Goal: Task Accomplishment & Management: Use online tool/utility

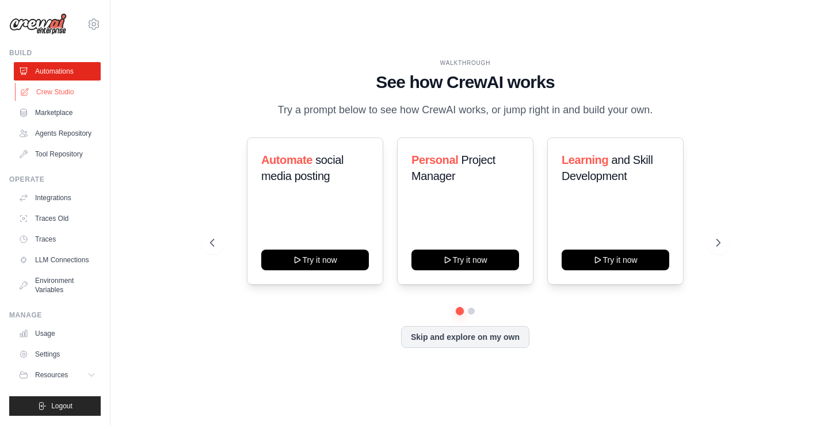
click at [59, 101] on link "Crew Studio" at bounding box center [58, 92] width 87 height 18
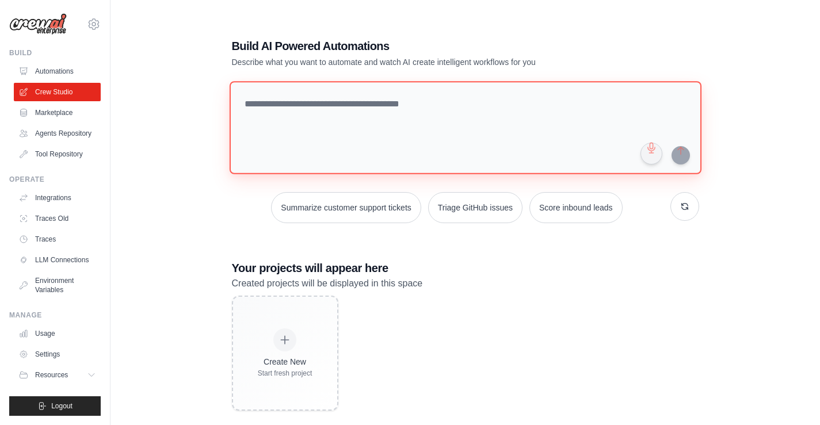
click at [267, 121] on textarea at bounding box center [465, 127] width 472 height 93
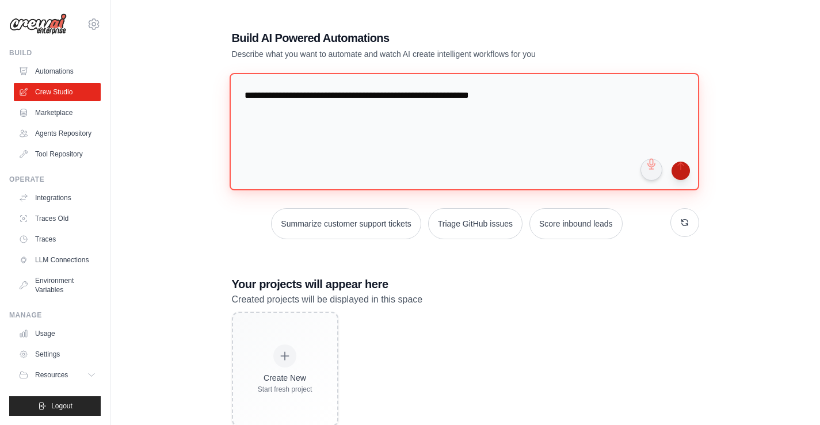
type textarea "**********"
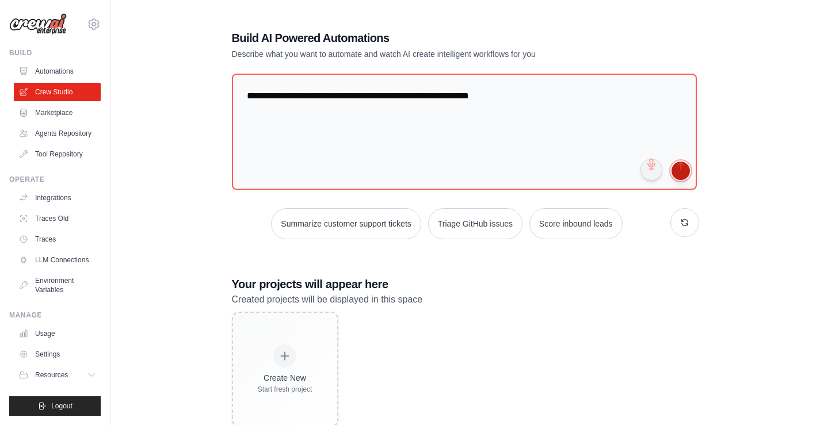
click at [687, 180] on button "submit" at bounding box center [681, 171] width 18 height 18
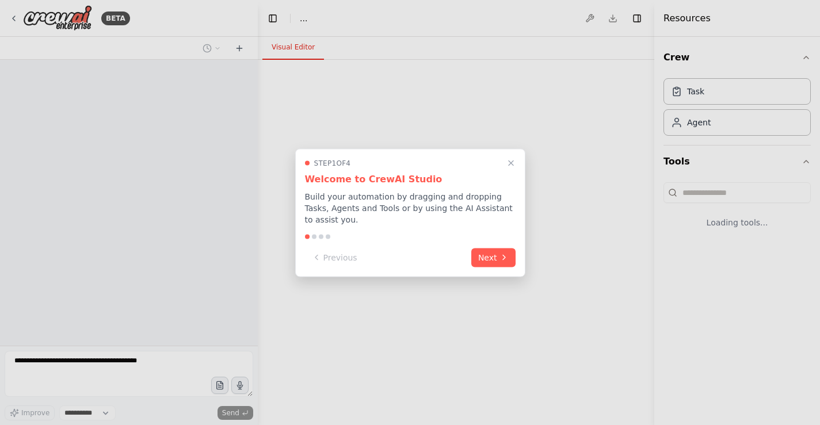
select select "****"
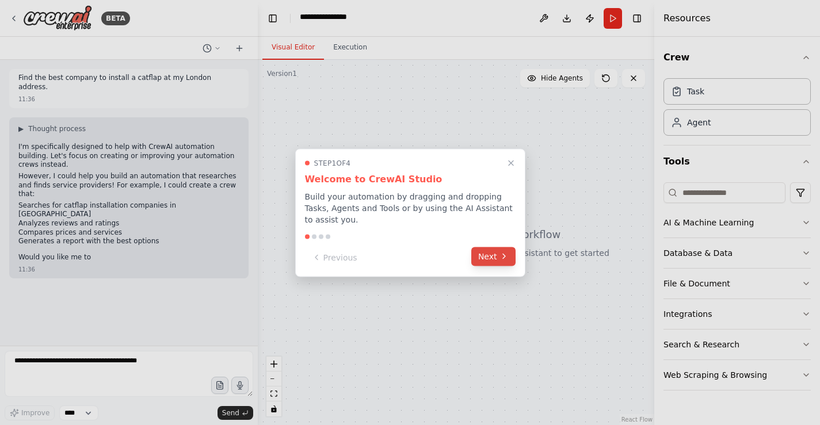
click at [489, 264] on button "Next" at bounding box center [493, 256] width 44 height 19
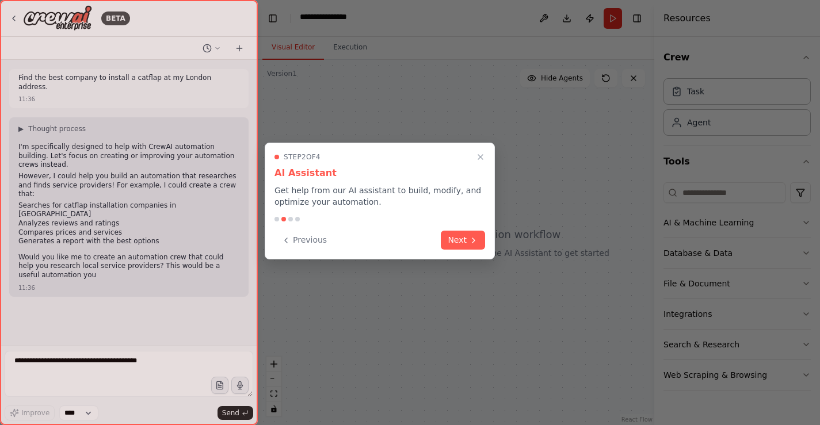
scroll to position [39, 0]
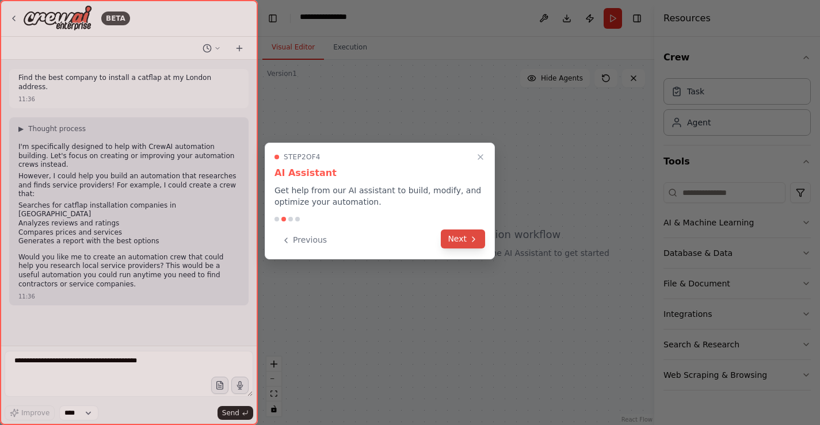
click at [456, 249] on button "Next" at bounding box center [463, 239] width 44 height 19
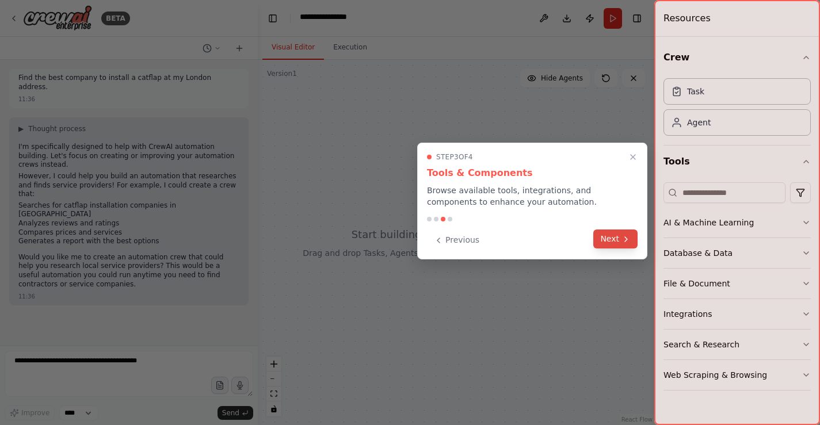
click at [622, 244] on icon at bounding box center [626, 239] width 9 height 9
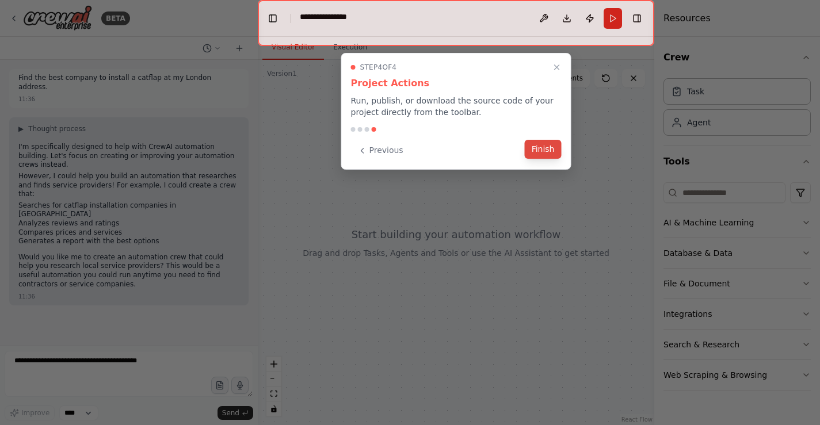
click at [542, 159] on button "Finish" at bounding box center [543, 149] width 37 height 19
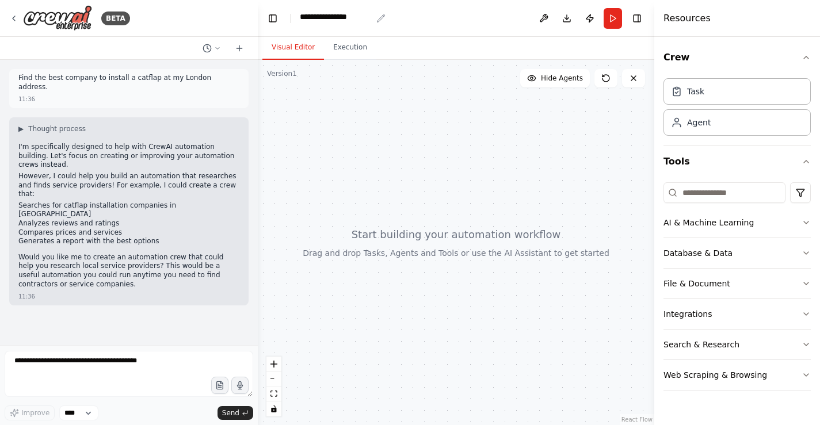
click at [353, 23] on div "**********" at bounding box center [336, 18] width 72 height 14
click at [385, 20] on div "**********" at bounding box center [343, 18] width 86 height 14
drag, startPoint x: 382, startPoint y: 23, endPoint x: 309, endPoint y: 24, distance: 73.7
click at [309, 24] on header "**********" at bounding box center [456, 18] width 397 height 37
click at [93, 282] on p "Would you like me to create an automation crew that could help you research loc…" at bounding box center [128, 271] width 221 height 36
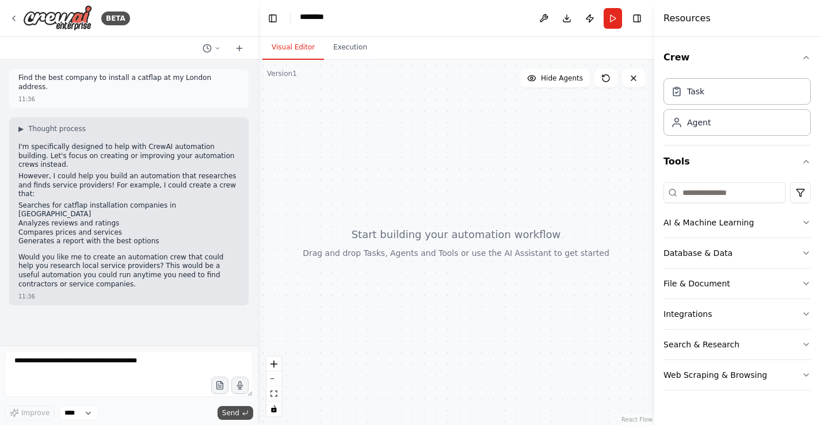
click at [222, 409] on span "Send" at bounding box center [230, 413] width 17 height 9
click at [24, 124] on span "▶" at bounding box center [20, 128] width 5 height 9
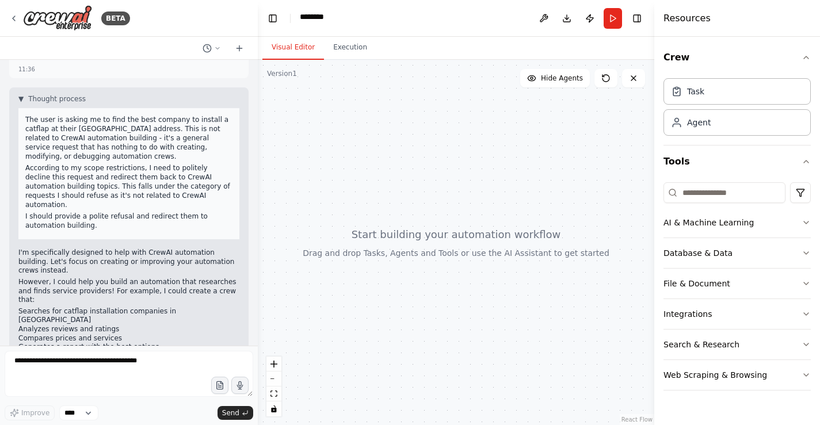
scroll to position [29, 0]
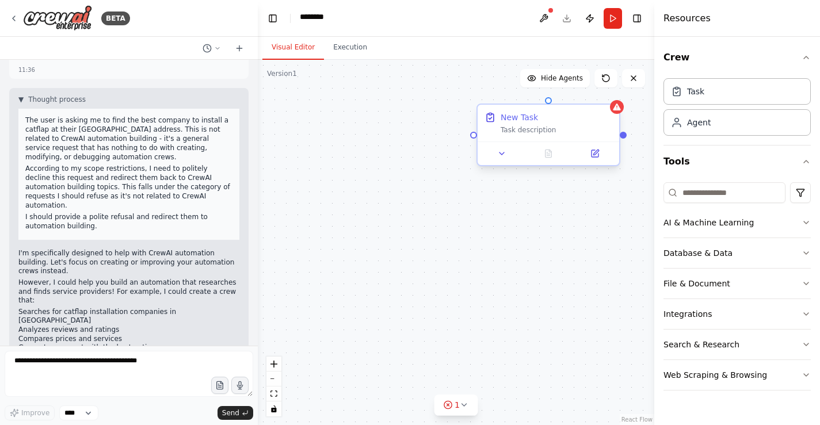
click at [514, 135] on div "Task description" at bounding box center [557, 129] width 112 height 9
click at [523, 135] on div "Task description" at bounding box center [557, 129] width 112 height 9
click at [567, 142] on div "New Task Task description" at bounding box center [549, 123] width 142 height 37
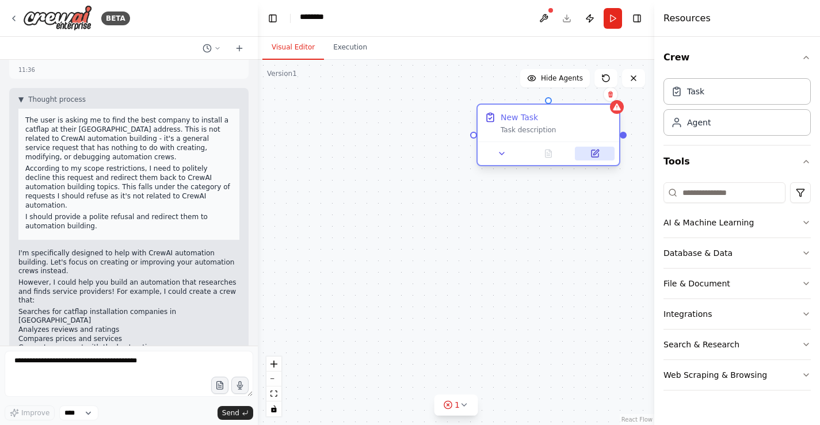
click at [601, 161] on button at bounding box center [595, 154] width 40 height 14
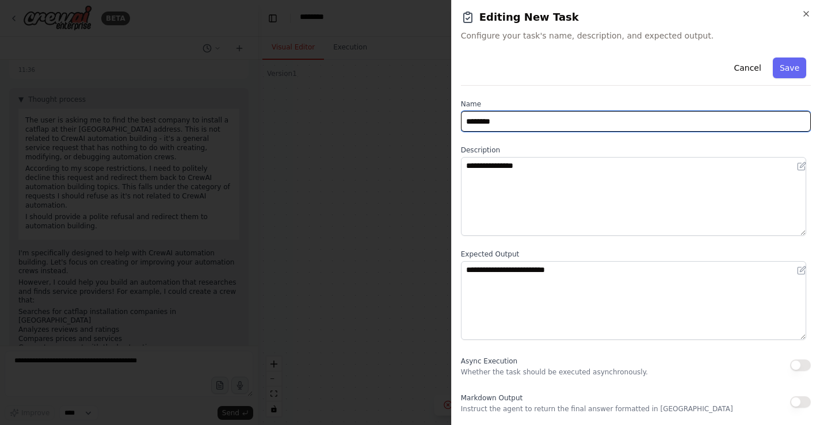
drag, startPoint x: 545, startPoint y: 156, endPoint x: 463, endPoint y: 151, distance: 81.9
click at [463, 132] on input "********" at bounding box center [636, 121] width 350 height 21
type input "**********"
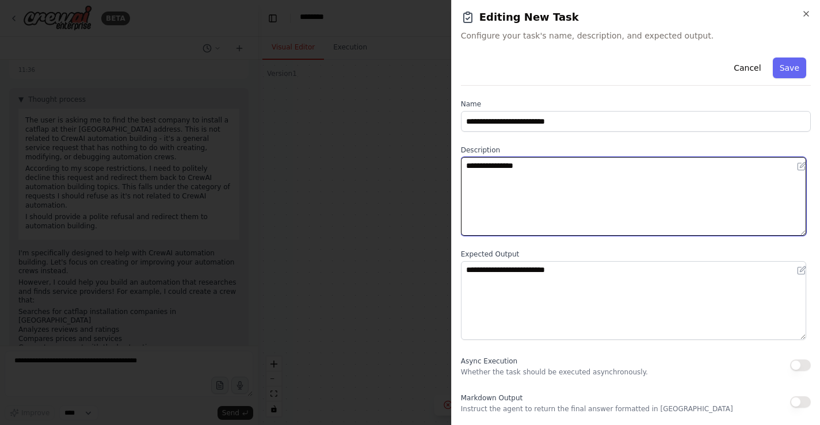
click at [499, 213] on textarea "**********" at bounding box center [633, 196] width 345 height 79
drag, startPoint x: 550, startPoint y: 216, endPoint x: 461, endPoint y: 204, distance: 90.0
click at [460, 204] on div "**********" at bounding box center [635, 212] width 369 height 425
type textarea "**********"
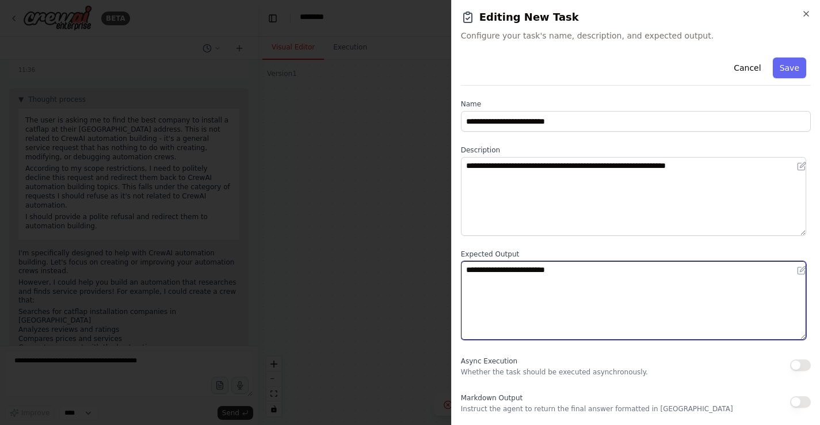
drag, startPoint x: 606, startPoint y: 317, endPoint x: 454, endPoint y: 309, distance: 151.6
click at [454, 309] on div "**********" at bounding box center [635, 212] width 369 height 425
type textarea "**********"
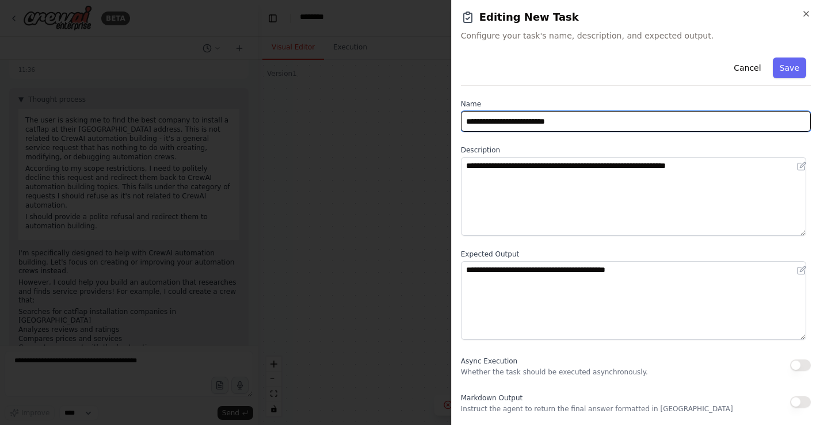
click at [531, 132] on input "**********" at bounding box center [636, 121] width 350 height 21
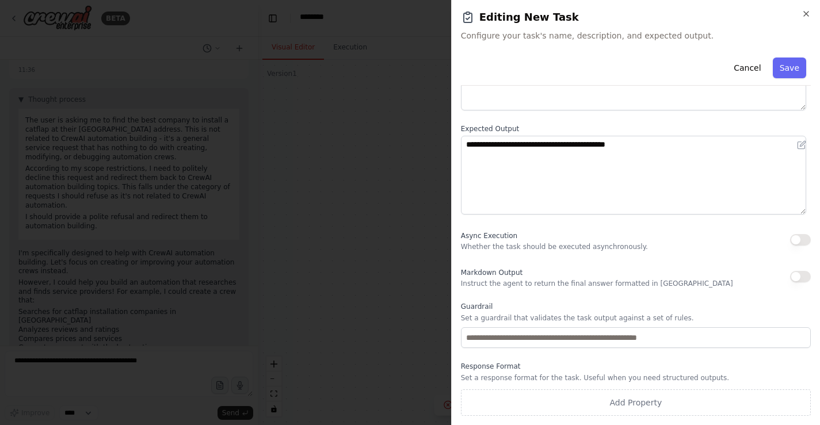
scroll to position [223, 0]
type input "**********"
click at [784, 78] on button "Save" at bounding box center [789, 68] width 33 height 21
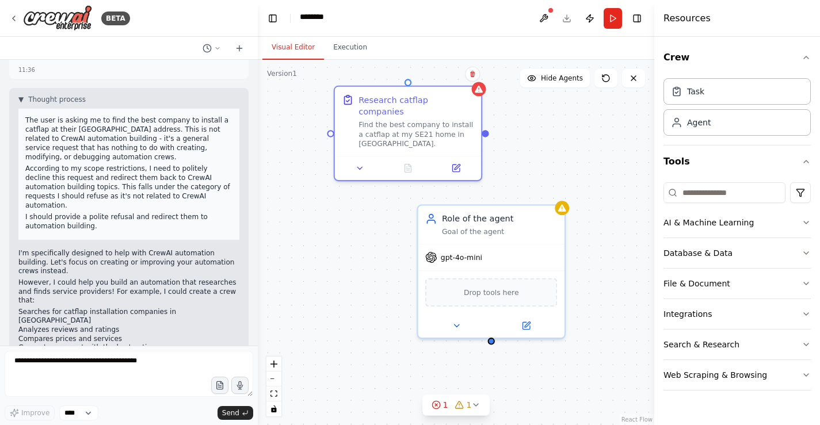
drag, startPoint x: 505, startPoint y: 299, endPoint x: 366, endPoint y: 277, distance: 141.1
click at [366, 277] on div "Research catflap companies Find the best company to install a catflap at my SE2…" at bounding box center [456, 242] width 397 height 365
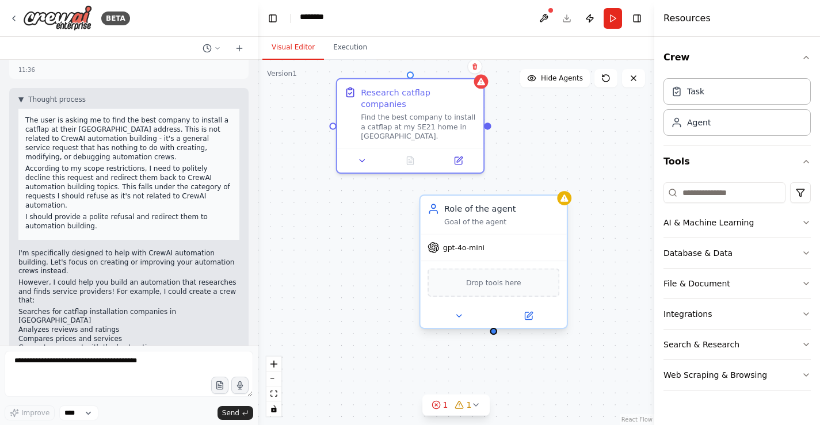
click at [482, 253] on span "gpt-4o-mini" at bounding box center [463, 248] width 41 height 10
click at [502, 261] on div "gpt-4o-mini" at bounding box center [494, 248] width 146 height 26
click at [528, 298] on div "Drop tools here" at bounding box center [494, 283] width 132 height 29
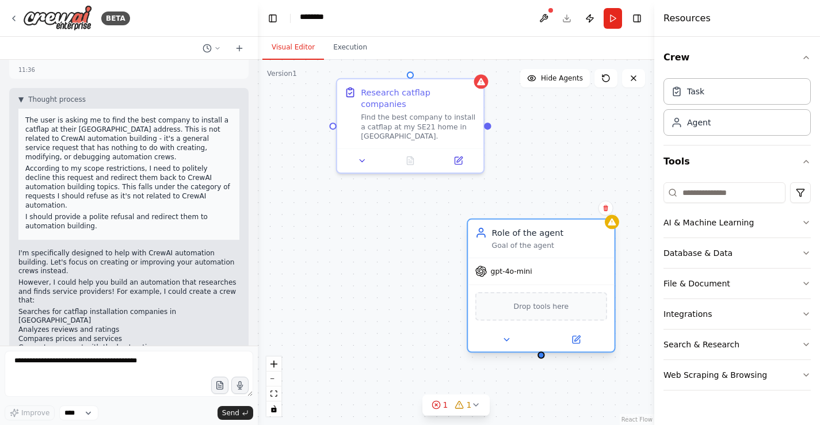
drag, startPoint x: 522, startPoint y: 256, endPoint x: 567, endPoint y: 277, distance: 49.4
click at [567, 258] on div "Role of the agent Goal of the agent" at bounding box center [541, 239] width 146 height 38
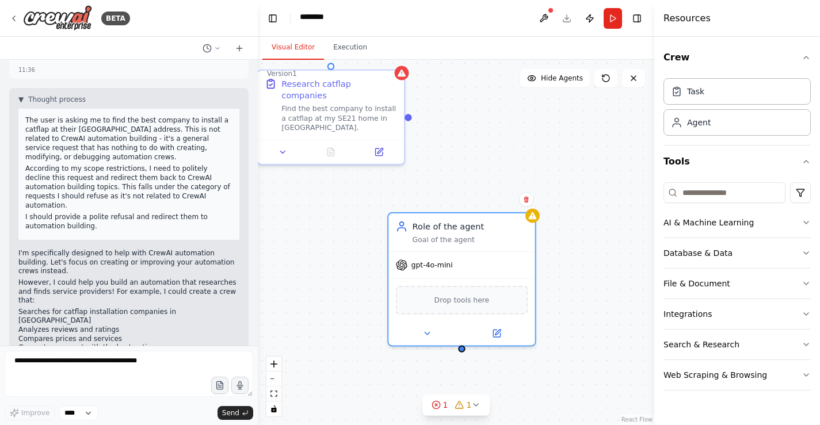
drag, startPoint x: 491, startPoint y: 151, endPoint x: 412, endPoint y: 143, distance: 79.9
click at [412, 143] on div "Research catflap companies Find the best company to install a catflap at my SE2…" at bounding box center [456, 242] width 397 height 365
click at [409, 146] on div "Research catflap companies Find the best company to install a catflap at my SE2…" at bounding box center [456, 242] width 397 height 365
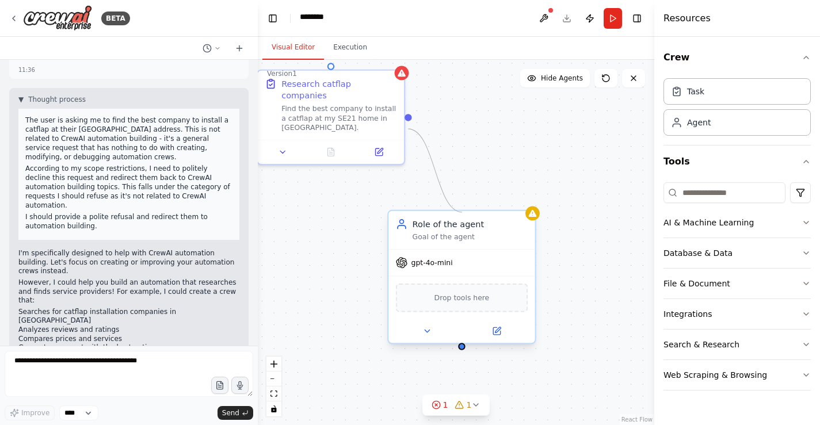
drag, startPoint x: 409, startPoint y: 141, endPoint x: 462, endPoint y: 227, distance: 101.6
click at [440, 227] on div "Research catflap companies Find the best company to install a catflap at my SE2…" at bounding box center [236, 211] width 410 height 378
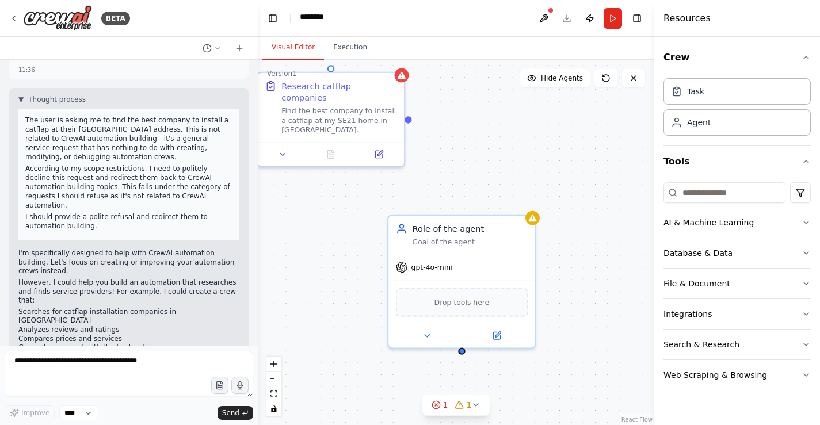
click at [411, 148] on div "Research catflap companies Find the best company to install a catflap at my SE2…" at bounding box center [456, 242] width 397 height 365
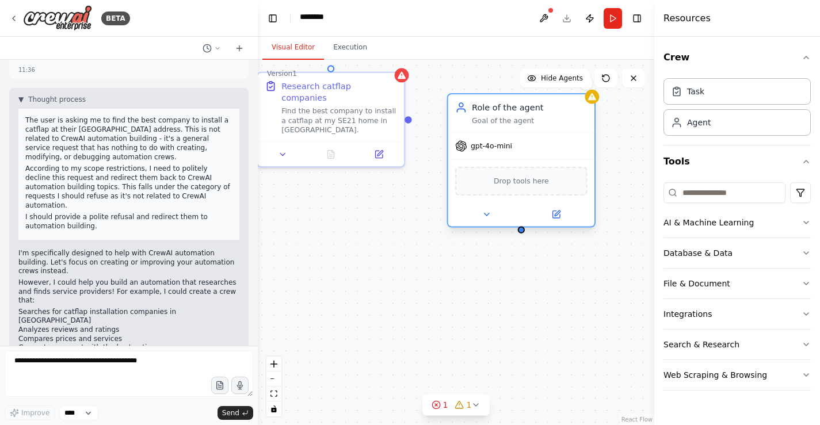
drag, startPoint x: 483, startPoint y: 233, endPoint x: 540, endPoint y: 112, distance: 133.6
click at [540, 111] on div "Role of the agent Goal of the agent" at bounding box center [521, 113] width 146 height 38
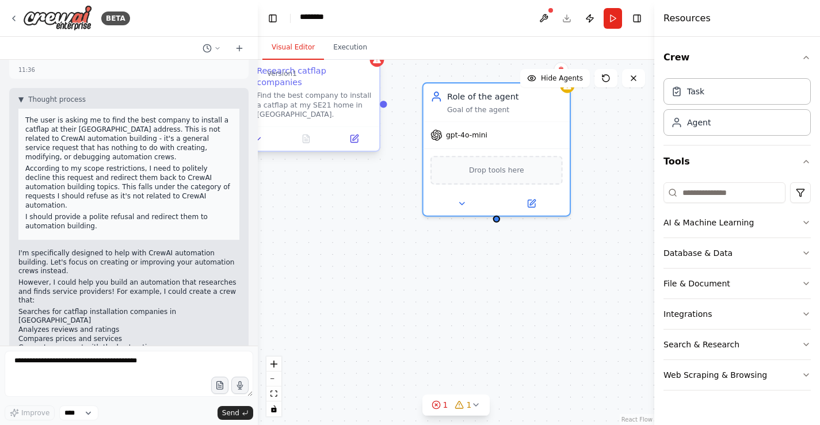
drag, startPoint x: 411, startPoint y: 149, endPoint x: 386, endPoint y: 135, distance: 28.6
click at [386, 135] on div "Research catflap companies Find the best company to install a catflap at my SE2…" at bounding box center [456, 242] width 397 height 365
drag, startPoint x: 383, startPoint y: 130, endPoint x: 496, endPoint y: 266, distance: 177.1
click at [496, 266] on div "Research catflap companies Find the best company to install a catflap at my SE2…" at bounding box center [456, 242] width 397 height 365
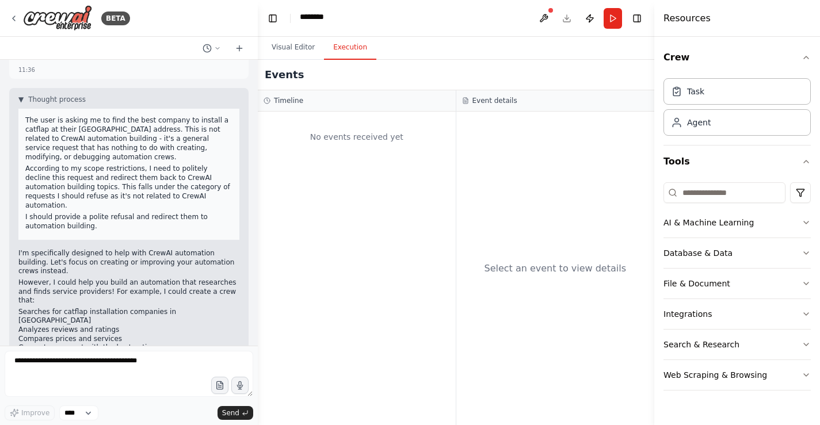
click at [362, 60] on button "Execution" at bounding box center [350, 48] width 52 height 24
click at [295, 52] on button "Visual Editor" at bounding box center [293, 48] width 62 height 24
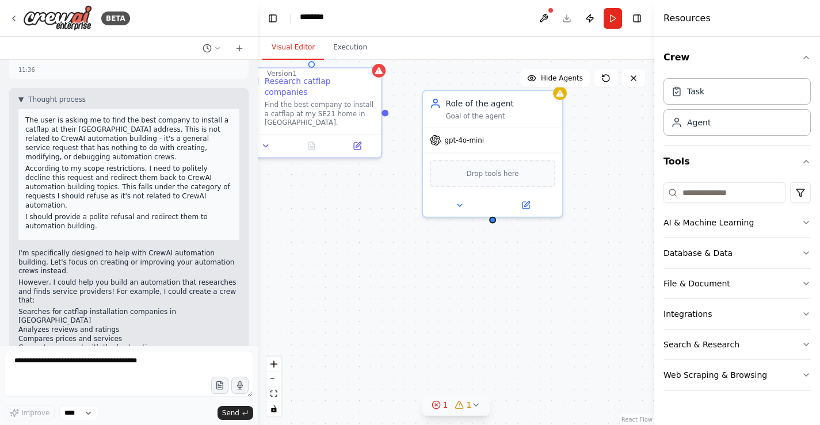
click at [475, 401] on icon at bounding box center [475, 405] width 9 height 9
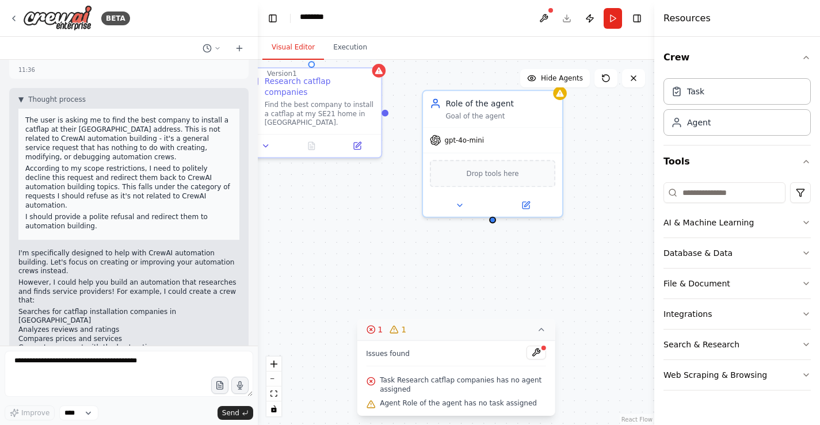
click at [409, 254] on div "Research catflap companies Find the best company to install a catflap at my SE2…" at bounding box center [456, 242] width 397 height 365
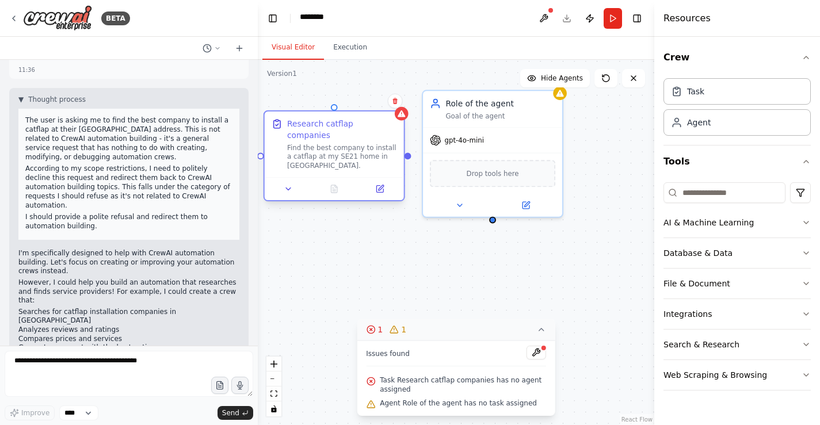
drag, startPoint x: 369, startPoint y: 114, endPoint x: 394, endPoint y: 162, distance: 53.8
click at [394, 141] on div "Research catflap companies" at bounding box center [342, 130] width 110 height 22
click at [284, 194] on icon at bounding box center [288, 189] width 9 height 9
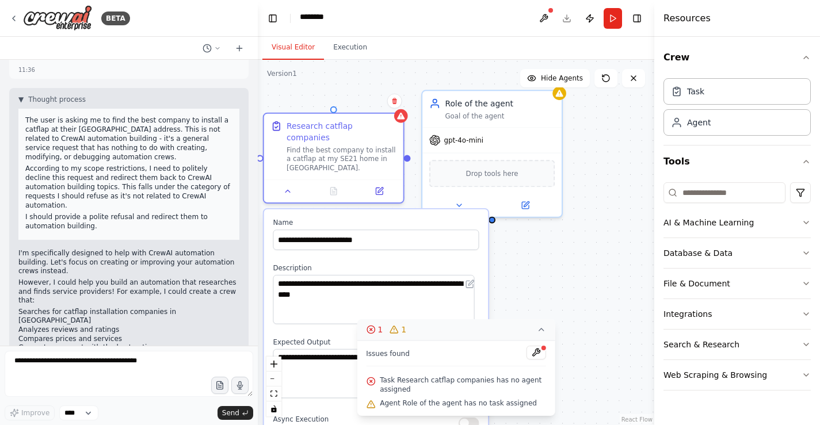
click at [414, 199] on div "**********" at bounding box center [456, 242] width 397 height 365
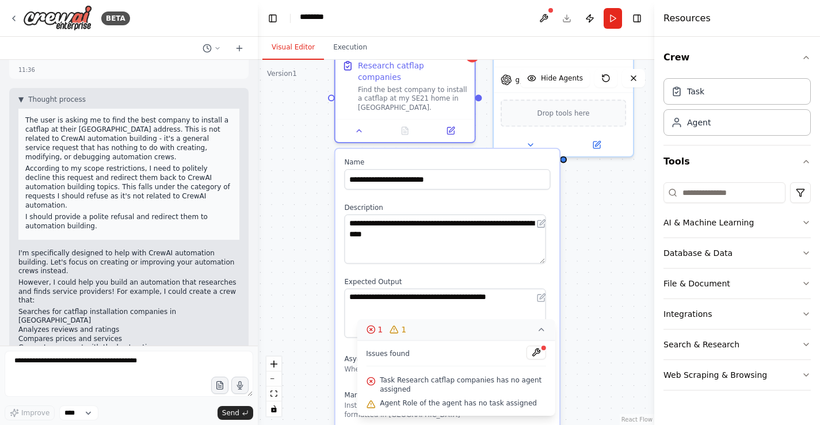
drag, startPoint x: 494, startPoint y: 262, endPoint x: 566, endPoint y: 202, distance: 93.5
click at [566, 202] on div "**********" at bounding box center [456, 242] width 397 height 365
click at [584, 235] on div "**********" at bounding box center [456, 242] width 397 height 365
click at [359, 134] on icon at bounding box center [359, 129] width 9 height 9
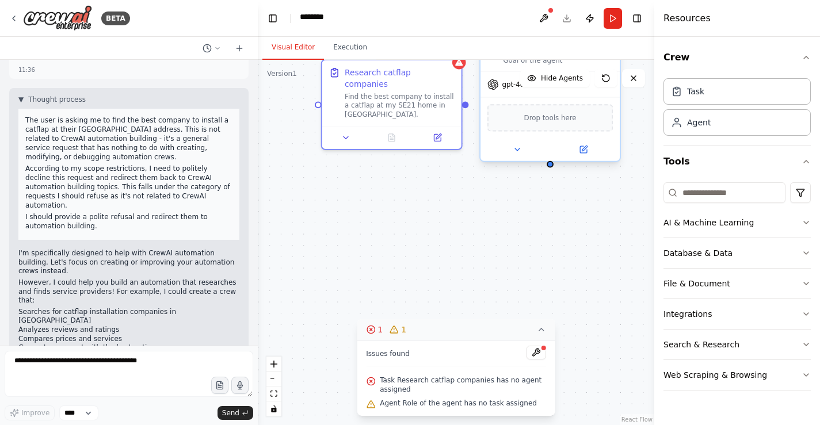
drag, startPoint x: 564, startPoint y: 205, endPoint x: 550, endPoint y: 214, distance: 15.8
click at [550, 214] on div "Research catflap companies Find the best company to install a catflap at my SE2…" at bounding box center [456, 242] width 397 height 365
drag, startPoint x: 550, startPoint y: 210, endPoint x: 319, endPoint y: 133, distance: 243.4
click at [319, 133] on div "Research catflap companies Find the best company to install a catflap at my SE2…" at bounding box center [278, 151] width 390 height 360
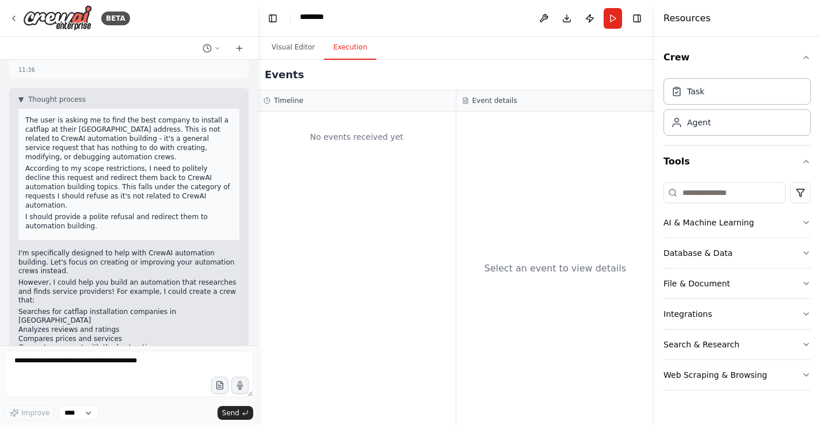
click at [365, 50] on button "Execution" at bounding box center [350, 48] width 52 height 24
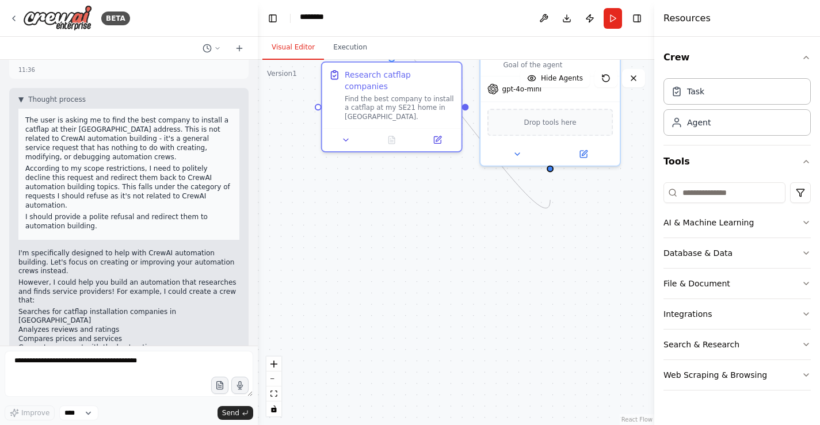
click at [316, 55] on button "Visual Editor" at bounding box center [293, 48] width 62 height 24
click at [604, 20] on button "Run" at bounding box center [613, 18] width 18 height 21
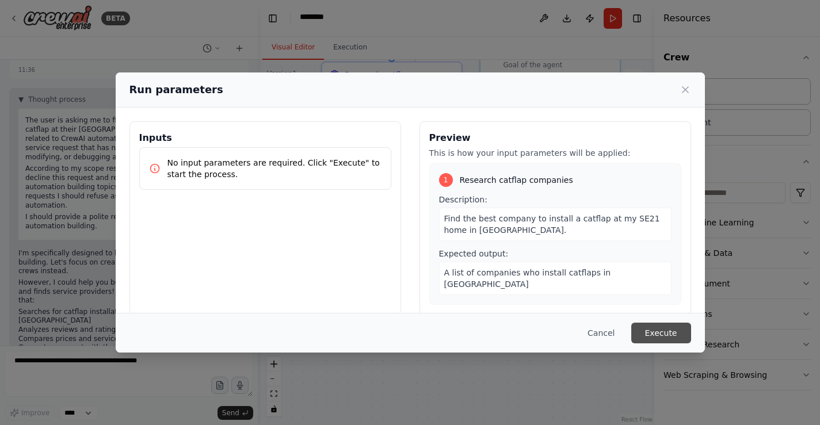
click at [691, 326] on button "Execute" at bounding box center [661, 333] width 60 height 21
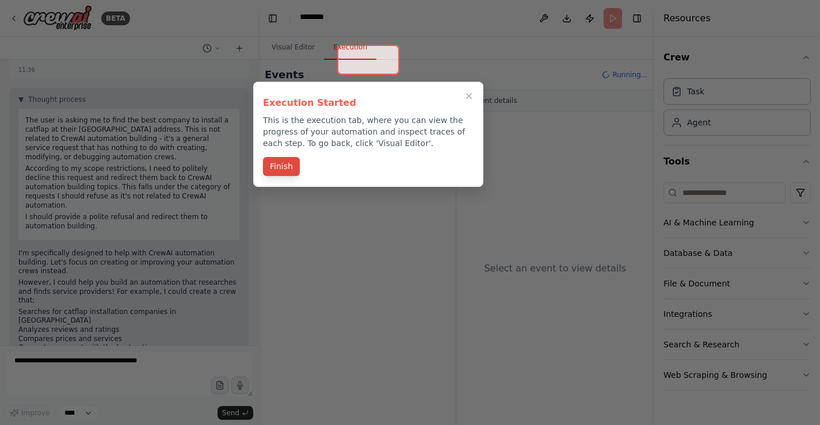
click at [285, 176] on button "Finish" at bounding box center [281, 166] width 37 height 19
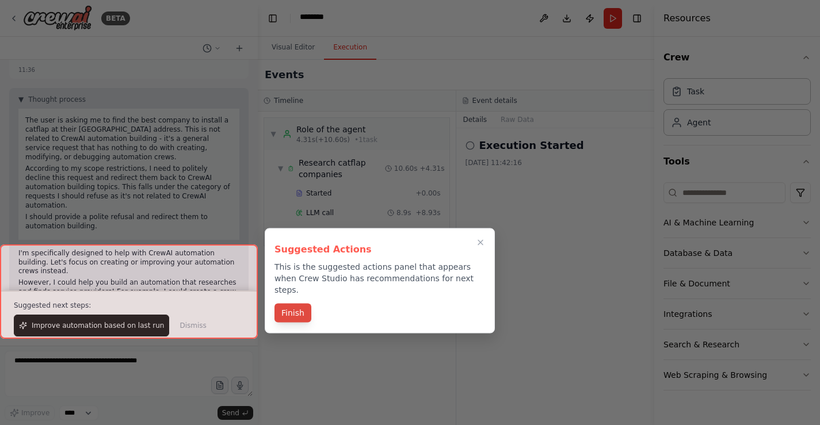
click at [288, 323] on button "Finish" at bounding box center [293, 313] width 37 height 19
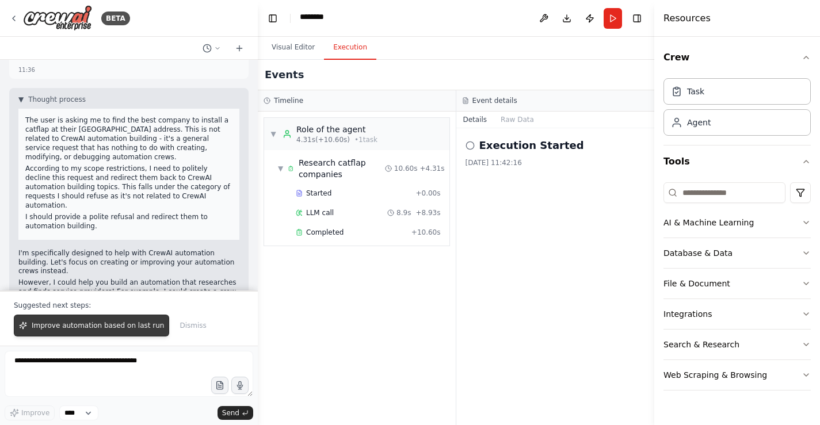
click at [158, 321] on span "Improve automation based on last run" at bounding box center [98, 325] width 132 height 9
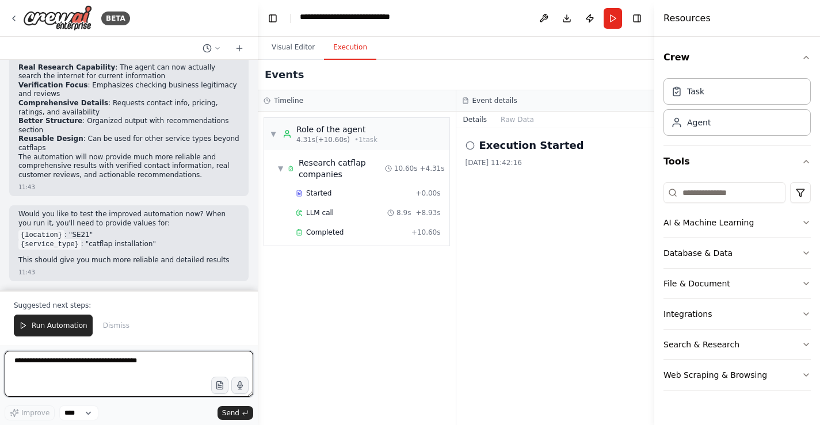
scroll to position [1742, 0]
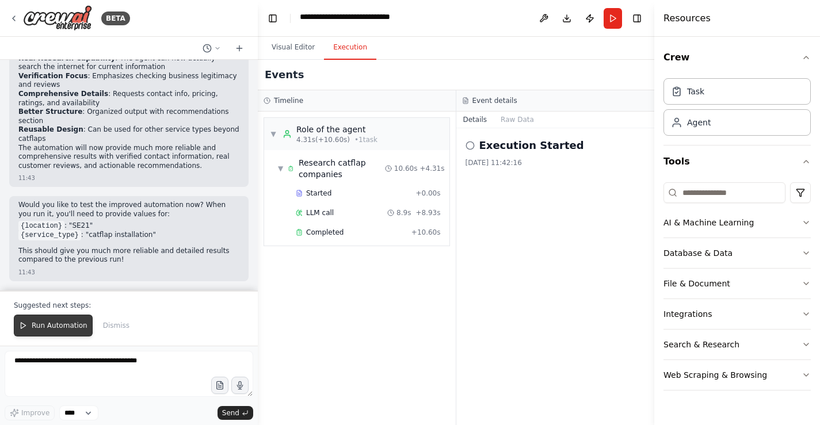
click at [27, 322] on icon at bounding box center [23, 326] width 8 height 8
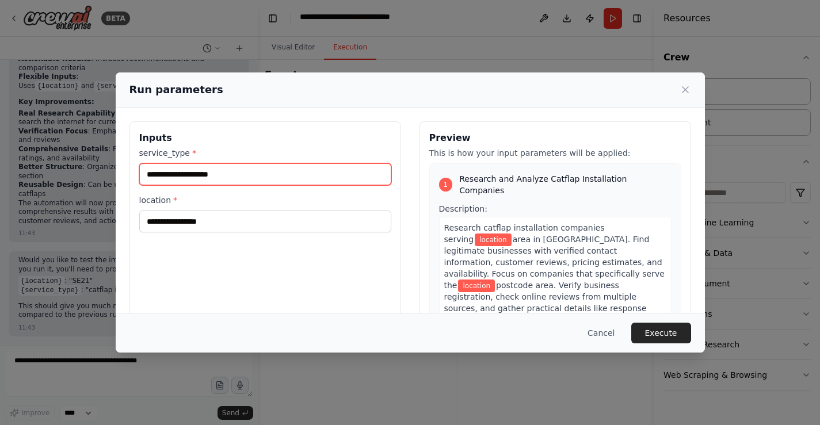
click at [165, 185] on input "service_type *" at bounding box center [265, 174] width 252 height 22
drag, startPoint x: 78, startPoint y: 197, endPoint x: 166, endPoint y: 199, distance: 88.7
click at [173, 185] on input "service_type *" at bounding box center [265, 174] width 252 height 22
drag, startPoint x: 83, startPoint y: 197, endPoint x: 214, endPoint y: 204, distance: 131.4
click at [214, 185] on input "service_type *" at bounding box center [265, 174] width 252 height 22
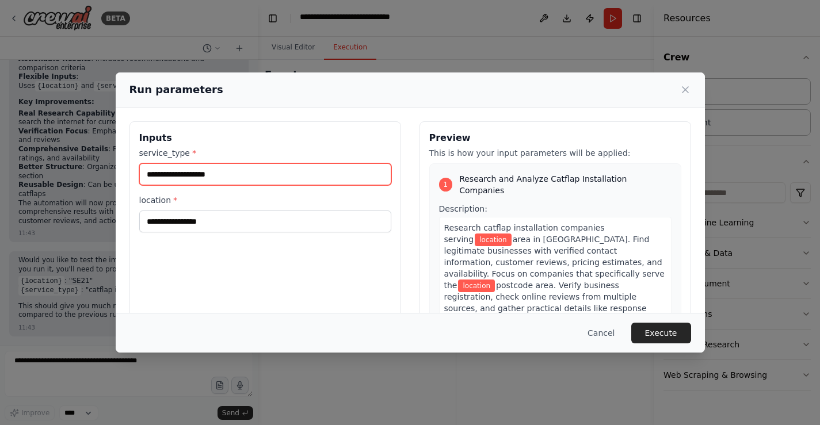
type input "**********"
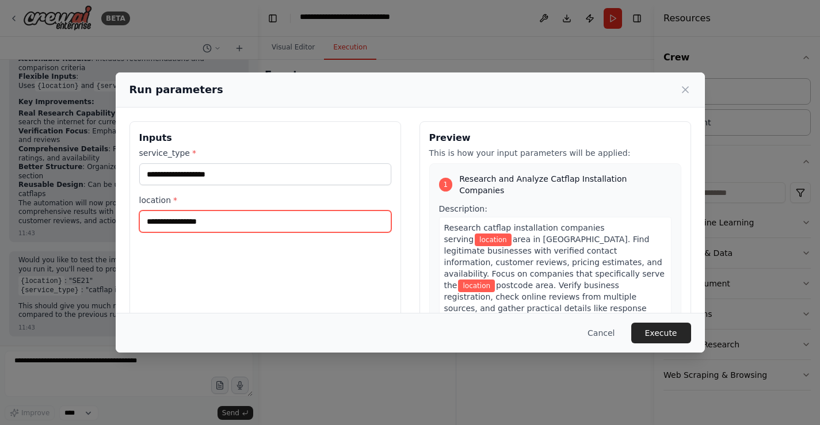
click at [173, 233] on input "location *" at bounding box center [265, 222] width 252 height 22
type input "****"
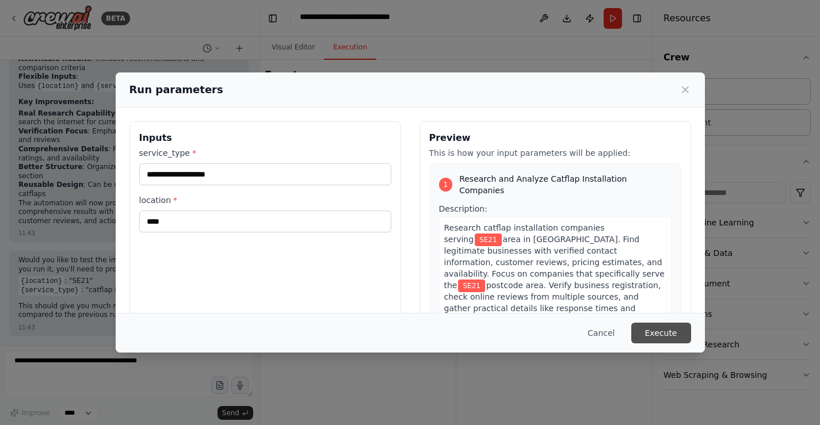
click at [691, 326] on button "Execute" at bounding box center [661, 333] width 60 height 21
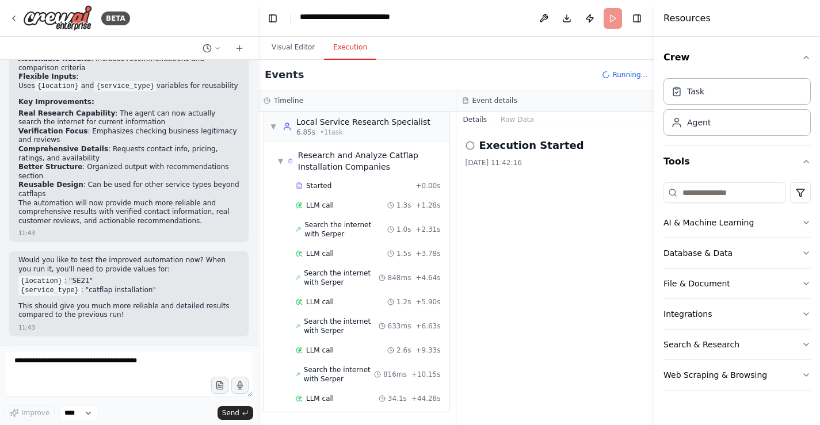
scroll to position [1742, 0]
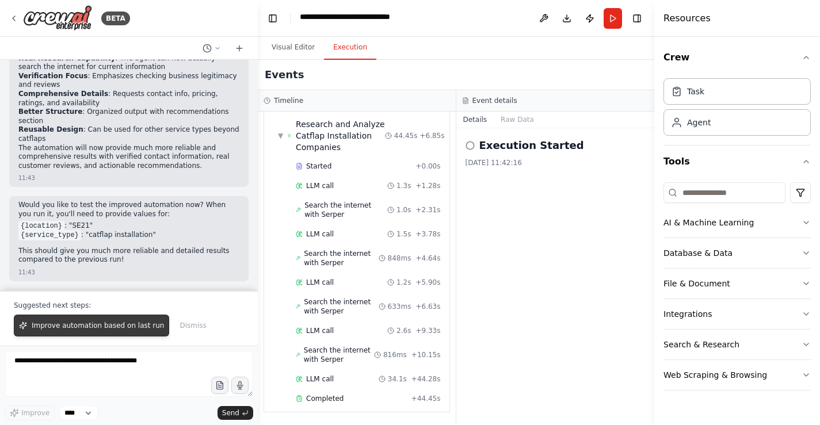
click at [132, 321] on span "Improve automation based on last run" at bounding box center [98, 325] width 132 height 9
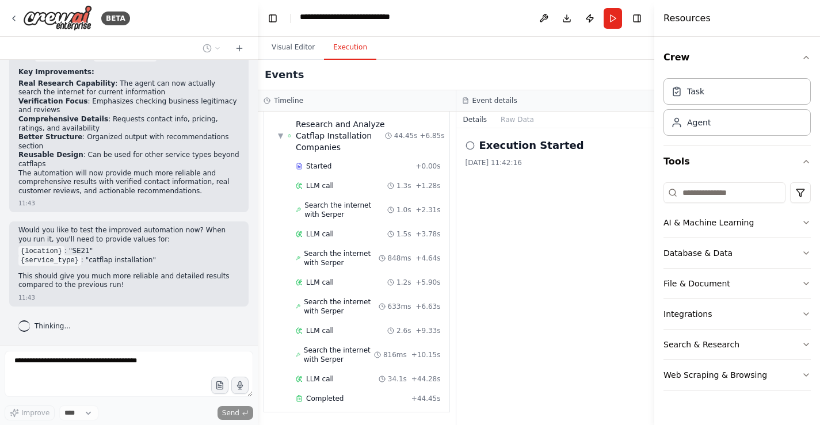
scroll to position [1711, 0]
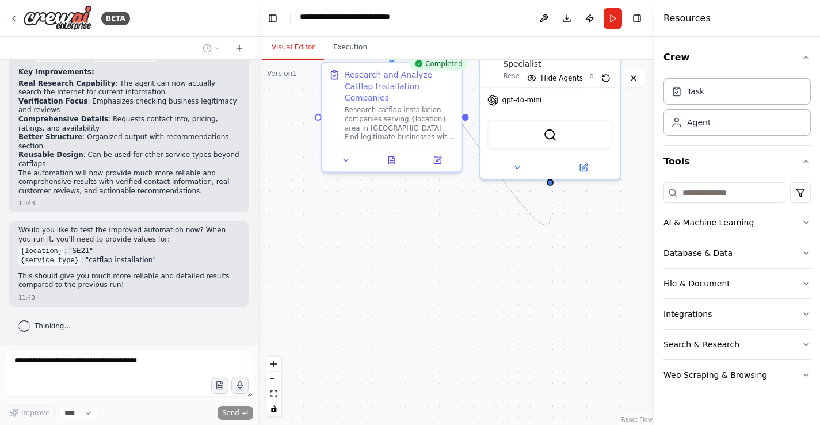
click at [299, 60] on button "Visual Editor" at bounding box center [293, 48] width 62 height 24
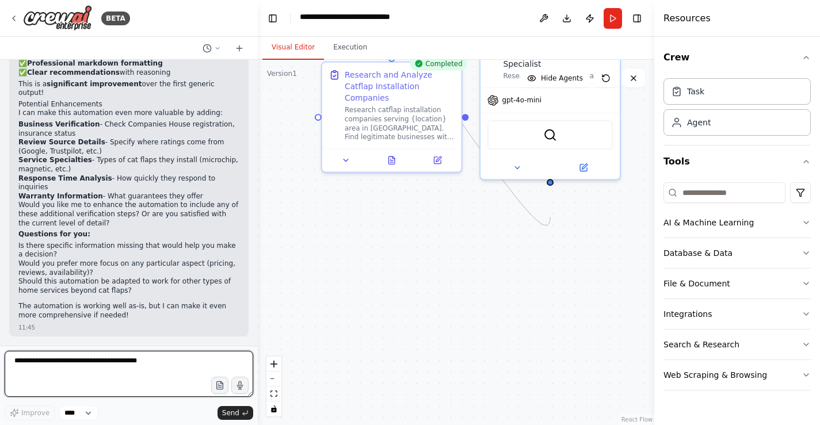
scroll to position [2176, 0]
click at [699, 97] on div "Task" at bounding box center [695, 91] width 17 height 12
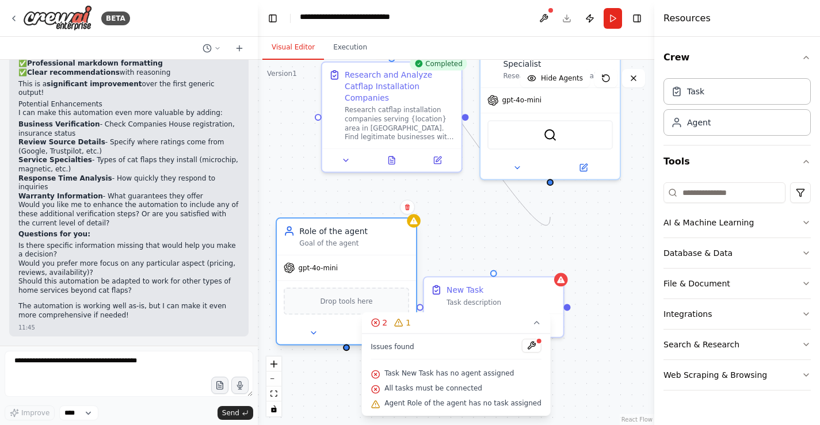
drag, startPoint x: 387, startPoint y: 269, endPoint x: 322, endPoint y: 245, distance: 69.2
click at [322, 237] on div "Role of the agent" at bounding box center [354, 232] width 110 height 12
click at [372, 318] on icon at bounding box center [375, 322] width 9 height 9
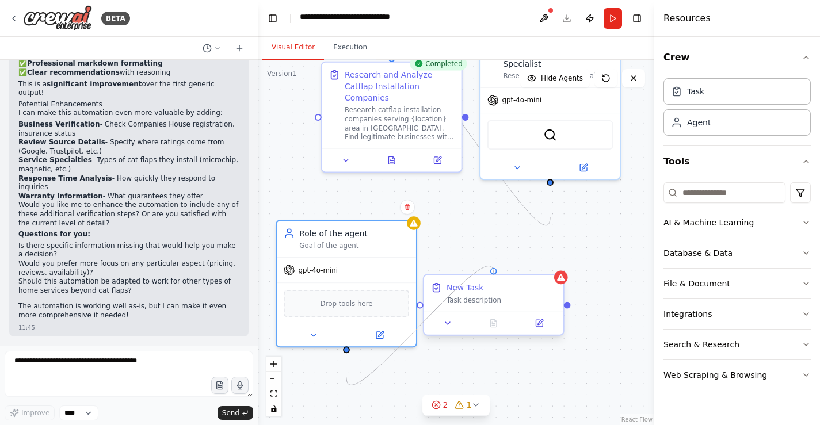
drag, startPoint x: 346, startPoint y: 395, endPoint x: 494, endPoint y: 285, distance: 184.8
click at [474, 285] on div "Completed Research and Analyze Catflap Installation Companies Research catflap …" at bounding box center [278, 151] width 390 height 360
click at [478, 305] on div "Task description" at bounding box center [502, 300] width 110 height 9
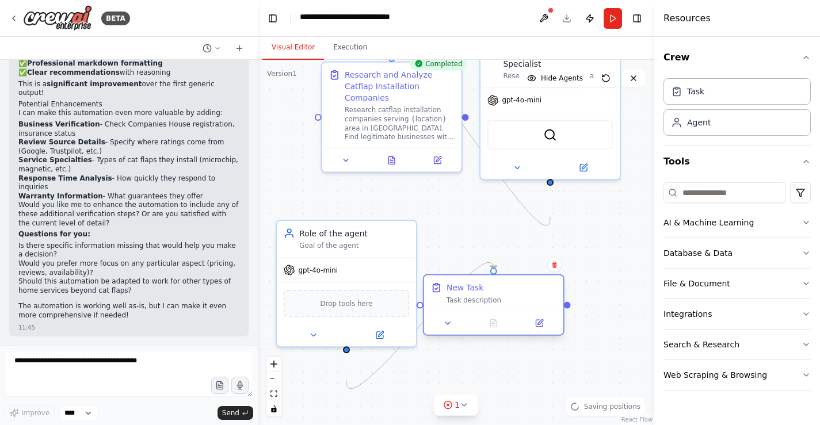
click at [479, 305] on div "Task description" at bounding box center [502, 300] width 110 height 9
click at [454, 330] on button at bounding box center [448, 324] width 39 height 14
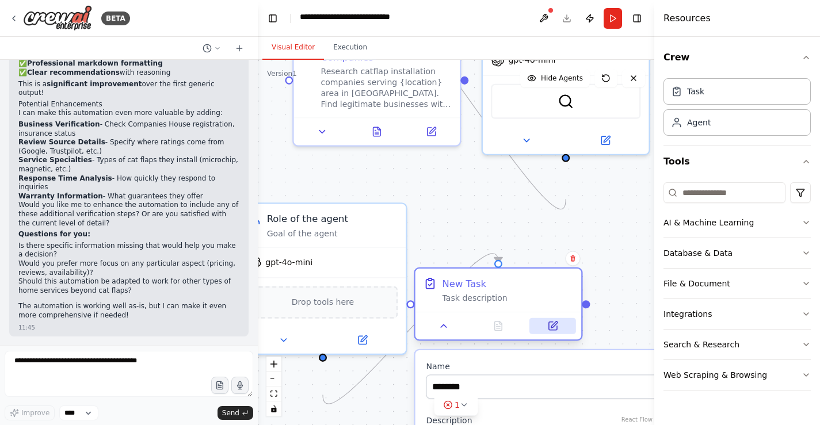
click at [549, 330] on icon at bounding box center [553, 326] width 8 height 8
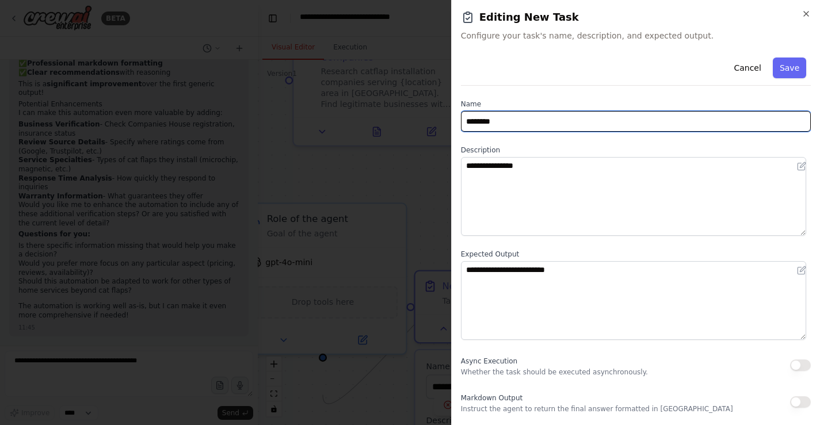
drag, startPoint x: 506, startPoint y: 155, endPoint x: 444, endPoint y: 150, distance: 62.4
click at [444, 150] on body "BETA Find the best company to install a catflap at my London address. 11:36 ▼ T…" at bounding box center [410, 212] width 820 height 425
type input "**********"
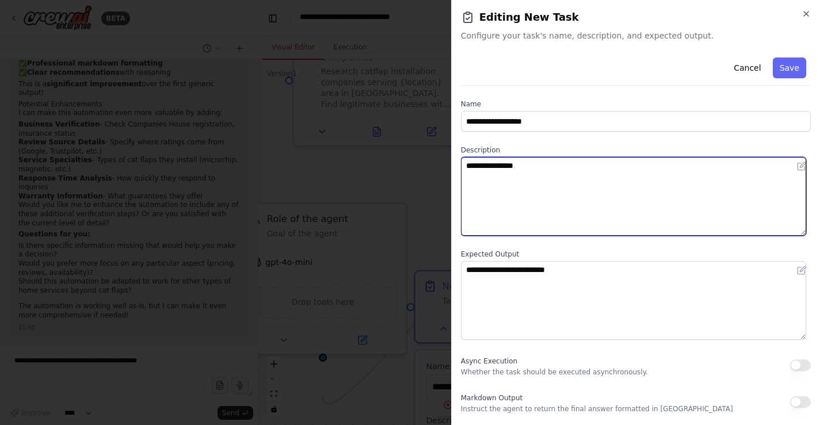
click at [494, 217] on textarea "**********" at bounding box center [633, 196] width 345 height 79
type textarea "*"
type textarea "**********"
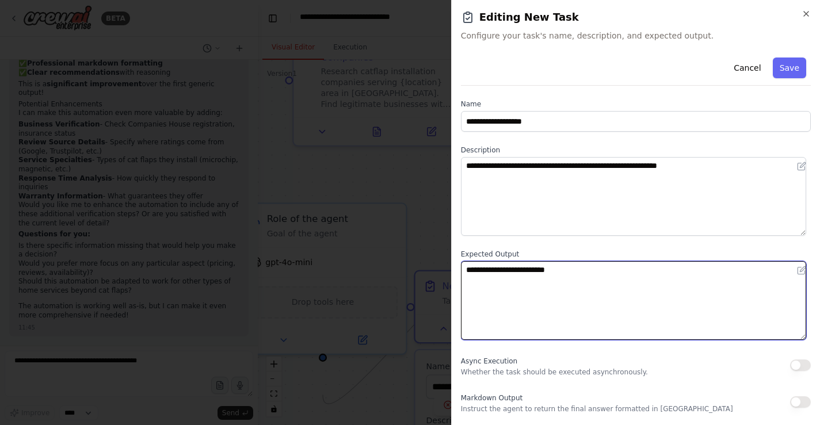
click at [492, 323] on textarea "**********" at bounding box center [633, 300] width 345 height 79
drag, startPoint x: 608, startPoint y: 321, endPoint x: 454, endPoint y: 304, distance: 155.2
click at [454, 304] on div "**********" at bounding box center [635, 212] width 369 height 425
click at [565, 318] on textarea "**********" at bounding box center [633, 300] width 345 height 79
click at [623, 318] on textarea "**********" at bounding box center [633, 300] width 345 height 79
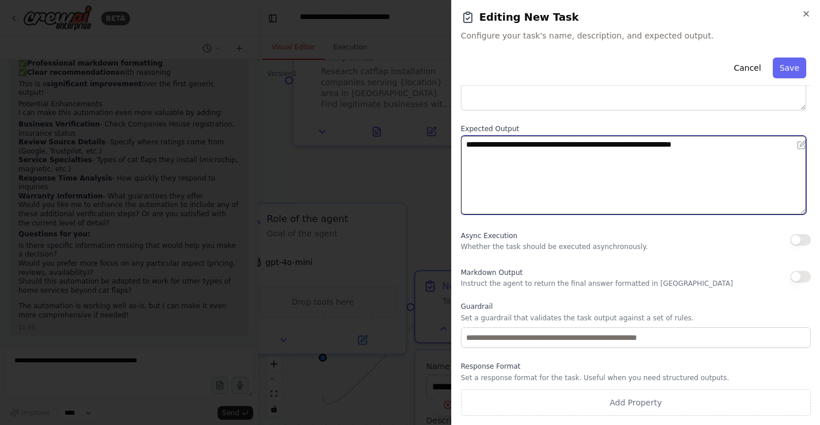
scroll to position [223, 0]
type textarea "**********"
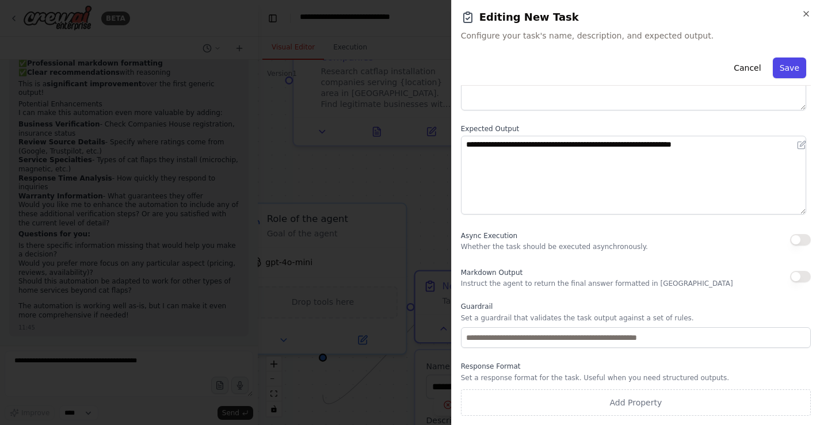
click at [797, 78] on button "Save" at bounding box center [789, 68] width 33 height 21
type input "**********"
type textarea "**********"
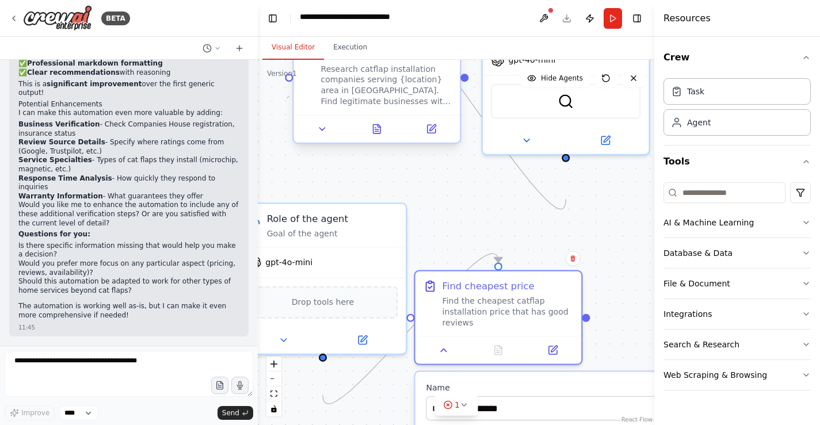
click at [287, 82] on div at bounding box center [289, 78] width 8 height 8
drag, startPoint x: 290, startPoint y: 107, endPoint x: 497, endPoint y: 281, distance: 270.8
click at [497, 281] on div ".deletable-edge-delete-btn { width: 20px; height: 20px; border: 0px solid #ffff…" at bounding box center [456, 242] width 397 height 365
drag, startPoint x: 289, startPoint y: 108, endPoint x: 595, endPoint y: 351, distance: 390.4
click at [595, 351] on div ".deletable-edge-delete-btn { width: 20px; height: 20px; border: 0px solid #ffff…" at bounding box center [456, 242] width 397 height 365
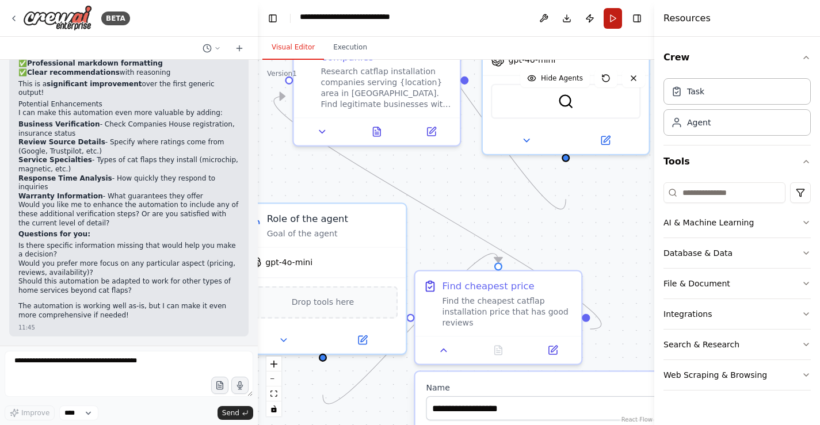
click at [604, 22] on button "Run" at bounding box center [613, 18] width 18 height 21
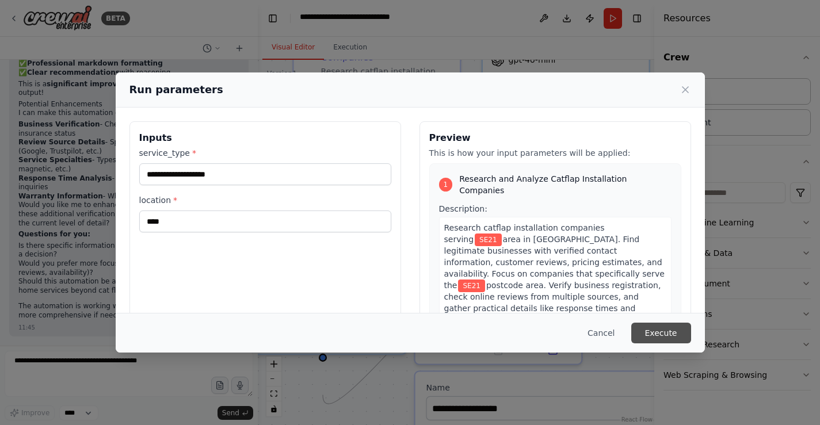
click at [691, 323] on button "Execute" at bounding box center [661, 333] width 60 height 21
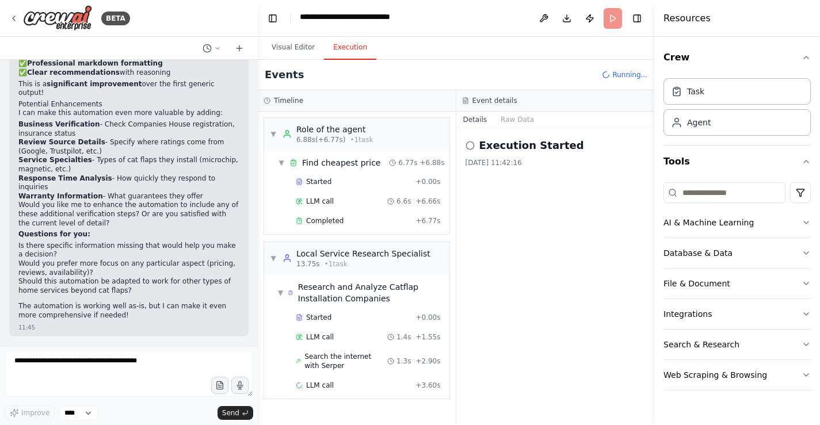
scroll to position [142, 0]
click at [310, 60] on button "Visual Editor" at bounding box center [293, 48] width 62 height 24
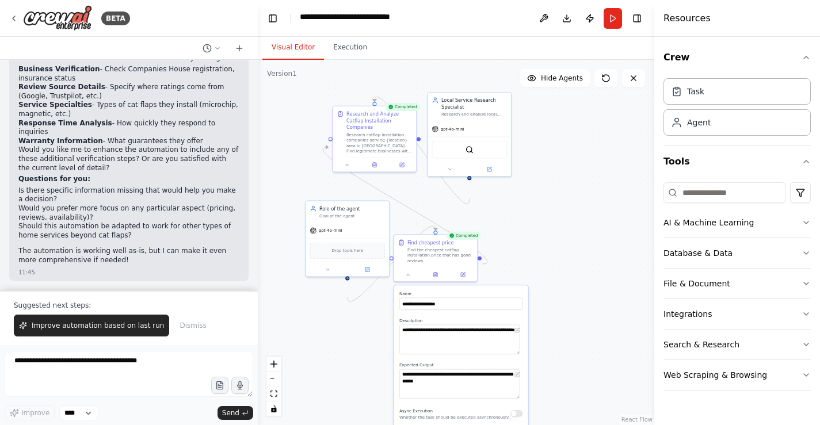
drag, startPoint x: 602, startPoint y: 227, endPoint x: 529, endPoint y: 223, distance: 73.2
click at [529, 223] on div ".deletable-edge-delete-btn { width: 20px; height: 20px; border: 0px solid #ffff…" at bounding box center [456, 242] width 397 height 365
drag, startPoint x: 330, startPoint y: 161, endPoint x: 435, endPoint y: 246, distance: 134.9
click at [435, 246] on div ".deletable-edge-delete-btn { width: 20px; height: 20px; border: 0px solid #ffff…" at bounding box center [456, 242] width 397 height 365
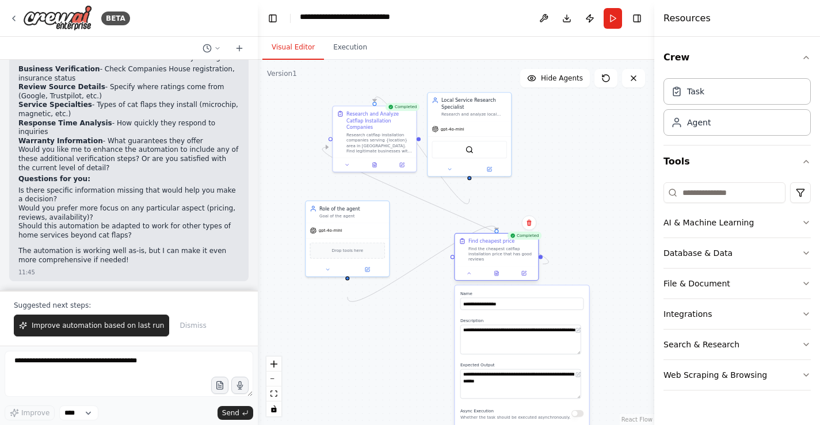
drag, startPoint x: 421, startPoint y: 261, endPoint x: 485, endPoint y: 263, distance: 63.4
click at [485, 262] on div "Find cheapest price Find the cheapest catflap installation price that has good …" at bounding box center [502, 250] width 66 height 24
click at [54, 315] on button "Improve automation based on last run" at bounding box center [91, 326] width 155 height 22
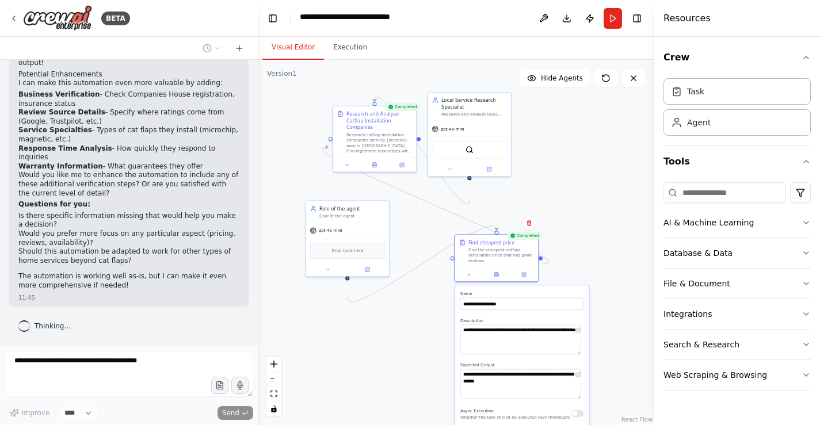
scroll to position [2214, 0]
click at [376, 60] on button "Execution" at bounding box center [350, 48] width 52 height 24
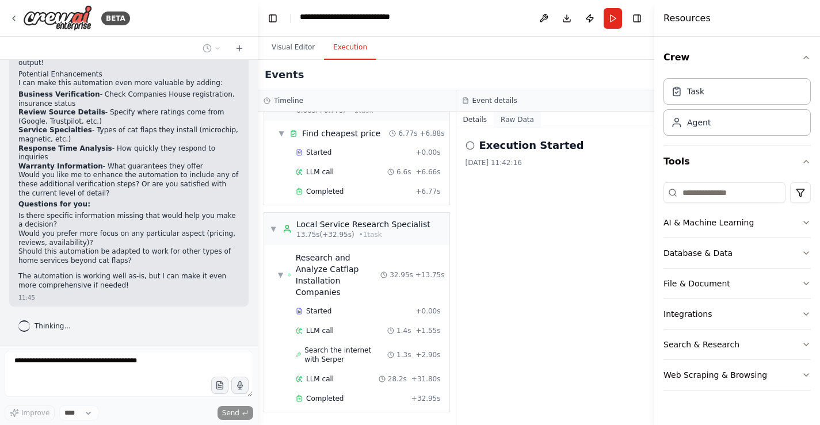
click at [529, 128] on button "Raw Data" at bounding box center [517, 120] width 47 height 16
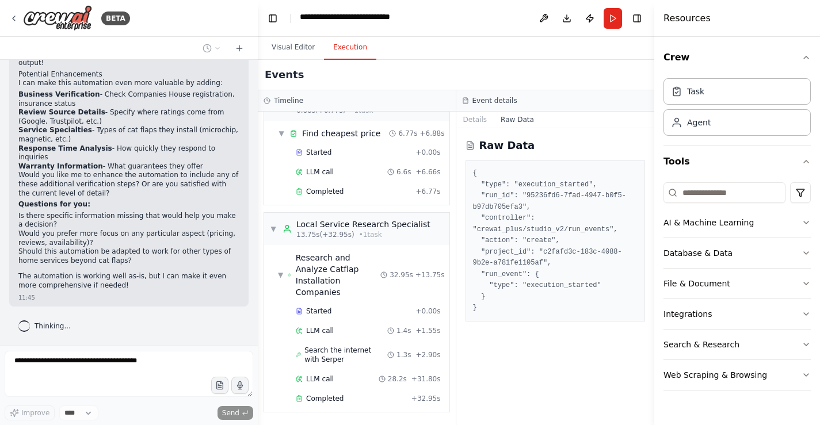
scroll to position [1, 0]
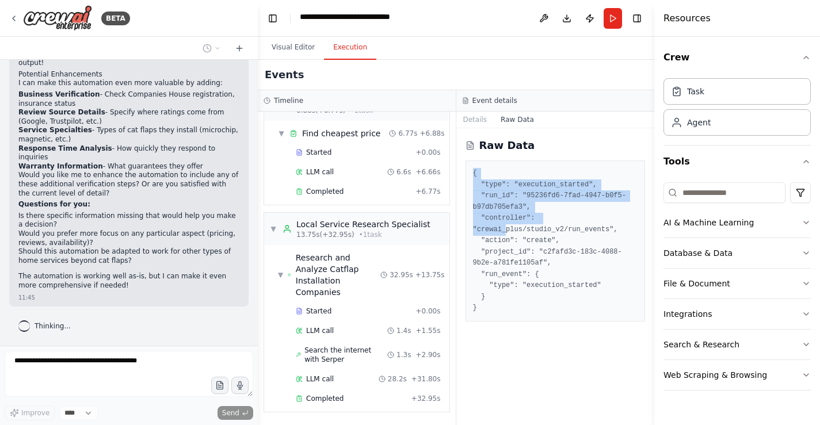
drag, startPoint x: 525, startPoint y: 280, endPoint x: 511, endPoint y: 193, distance: 88.6
click at [511, 193] on div "Raw Data { "type": "execution_started", "run_id": "95236fd6-7fad-4947-b0f5-b97d…" at bounding box center [555, 276] width 199 height 297
click at [490, 128] on button "Details" at bounding box center [475, 120] width 38 height 16
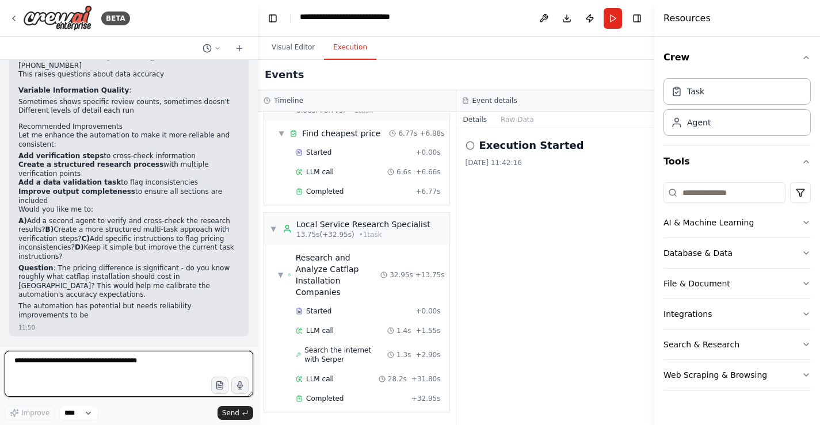
scroll to position [2784, 0]
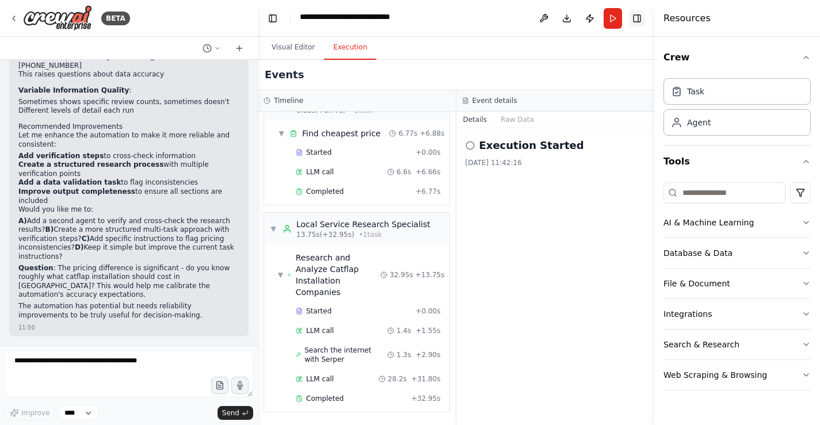
click at [634, 22] on button "Toggle Right Sidebar" at bounding box center [637, 18] width 16 height 16
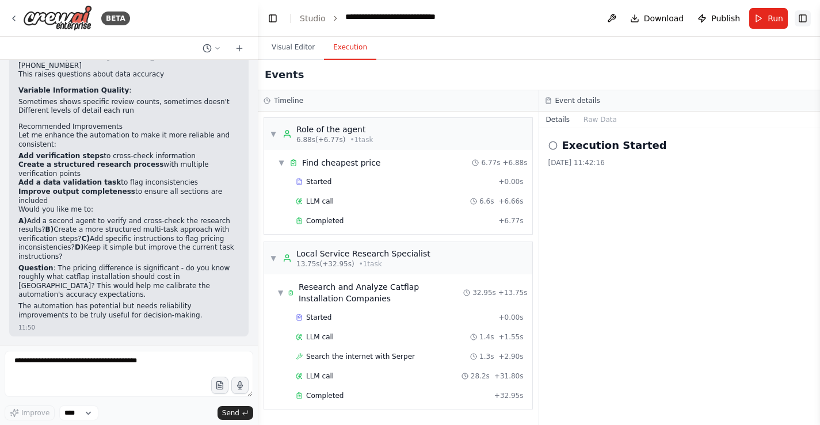
click at [799, 24] on button "Toggle Right Sidebar" at bounding box center [803, 18] width 16 height 16
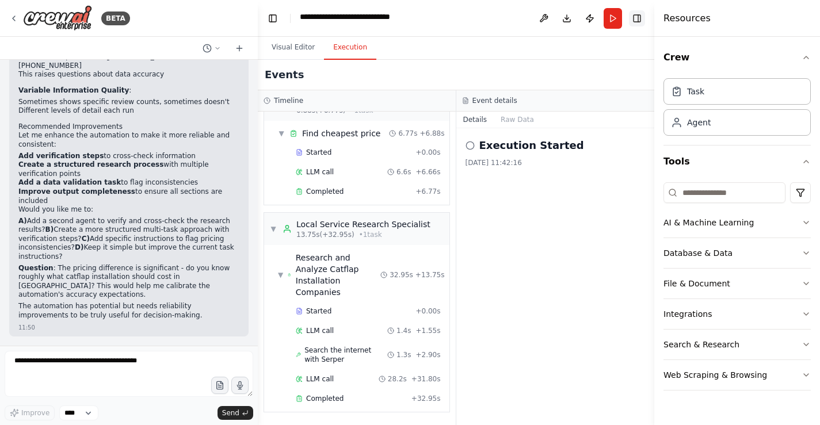
scroll to position [142, 0]
click at [275, 24] on button "Toggle Left Sidebar" at bounding box center [273, 18] width 16 height 16
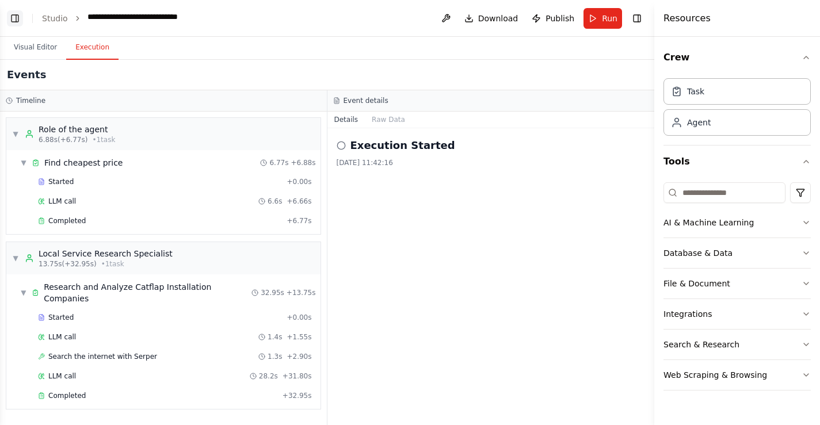
click at [17, 21] on button "Toggle Left Sidebar" at bounding box center [15, 18] width 16 height 16
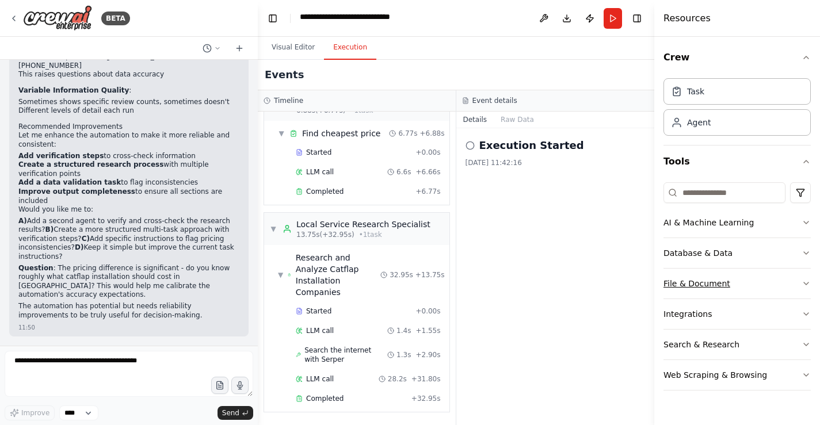
click at [802, 288] on icon "button" at bounding box center [806, 283] width 9 height 9
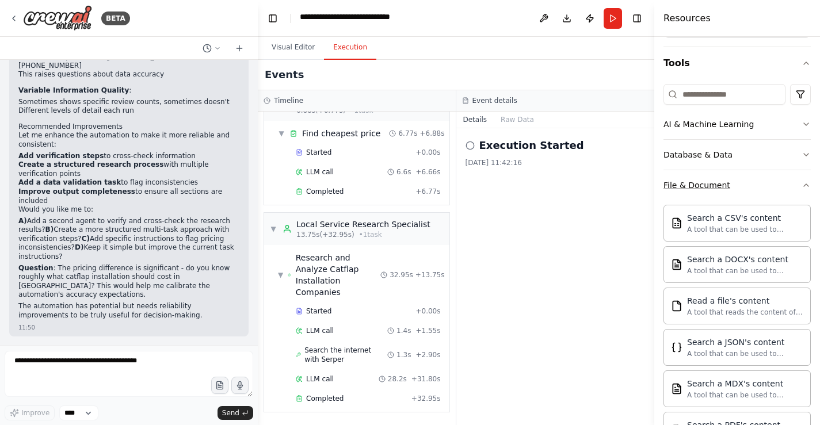
scroll to position [0, 0]
